Goal: Task Accomplishment & Management: Use online tool/utility

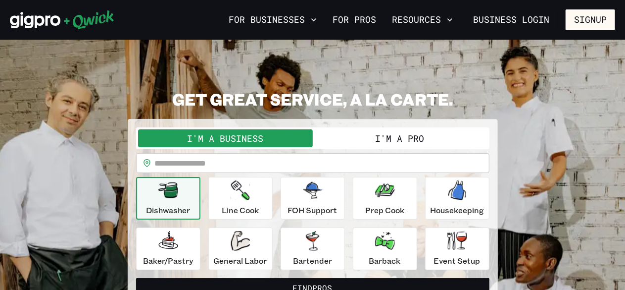
click at [420, 135] on button "I'm a Pro" at bounding box center [400, 138] width 175 height 18
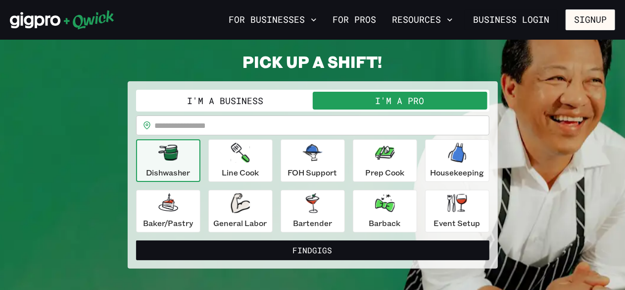
scroll to position [44, 0]
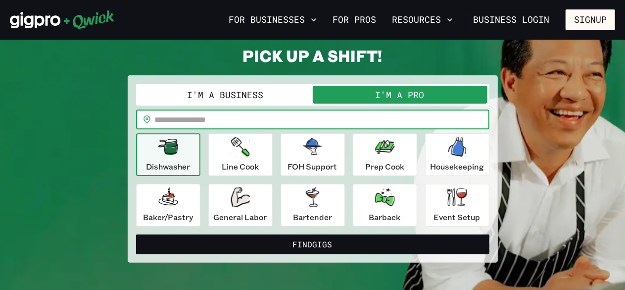
click at [321, 125] on input "text" at bounding box center [322, 119] width 335 height 20
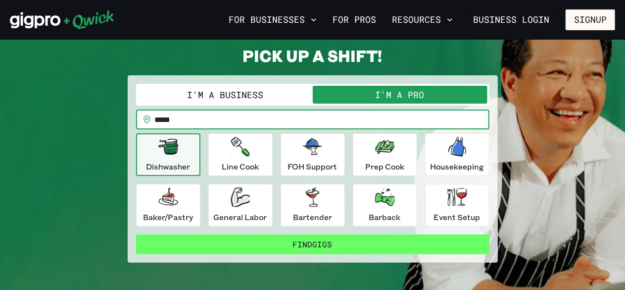
type input "*****"
click at [136, 234] on button "Find Gigs" at bounding box center [312, 244] width 353 height 20
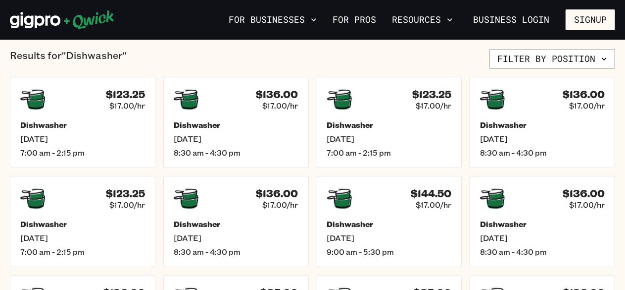
scroll to position [245, 0]
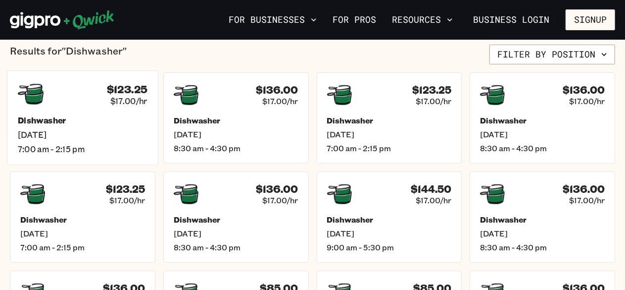
click at [115, 101] on span "$17.00/hr" at bounding box center [128, 101] width 37 height 10
